Goal: Find specific page/section: Find specific page/section

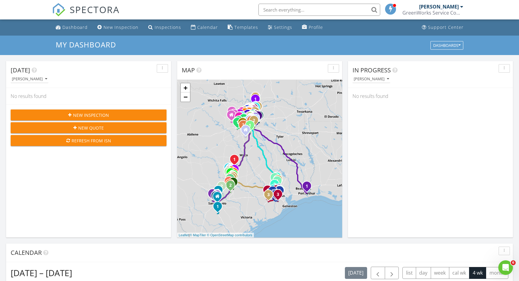
click at [335, 12] on input "text" at bounding box center [319, 10] width 122 height 12
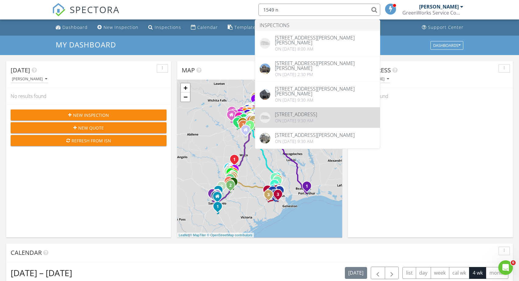
type input "1549 n"
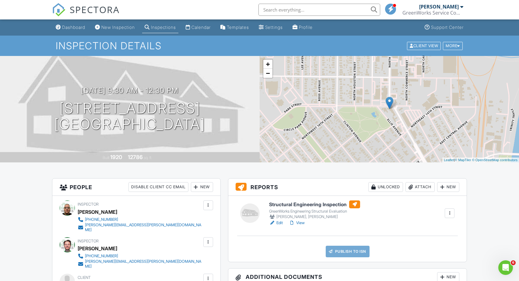
click at [280, 204] on h6 "Structural Engineering Inspection" at bounding box center [314, 205] width 91 height 8
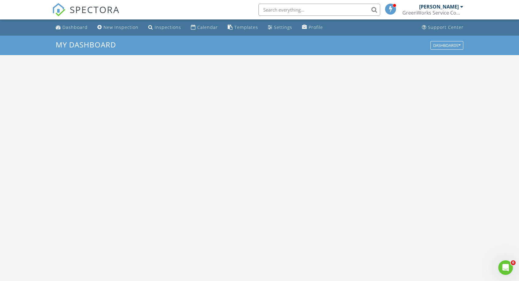
scroll to position [564, 529]
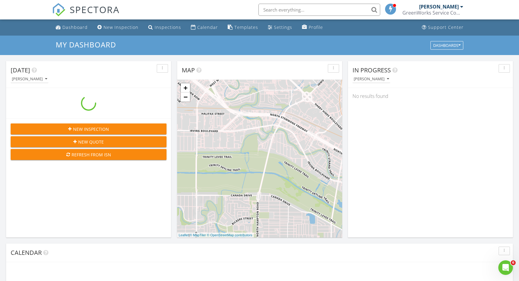
click at [271, 11] on input "text" at bounding box center [319, 10] width 122 height 12
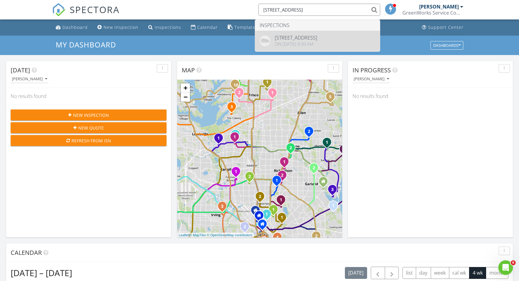
type input "1549 N Main"
